Goal: Task Accomplishment & Management: Use online tool/utility

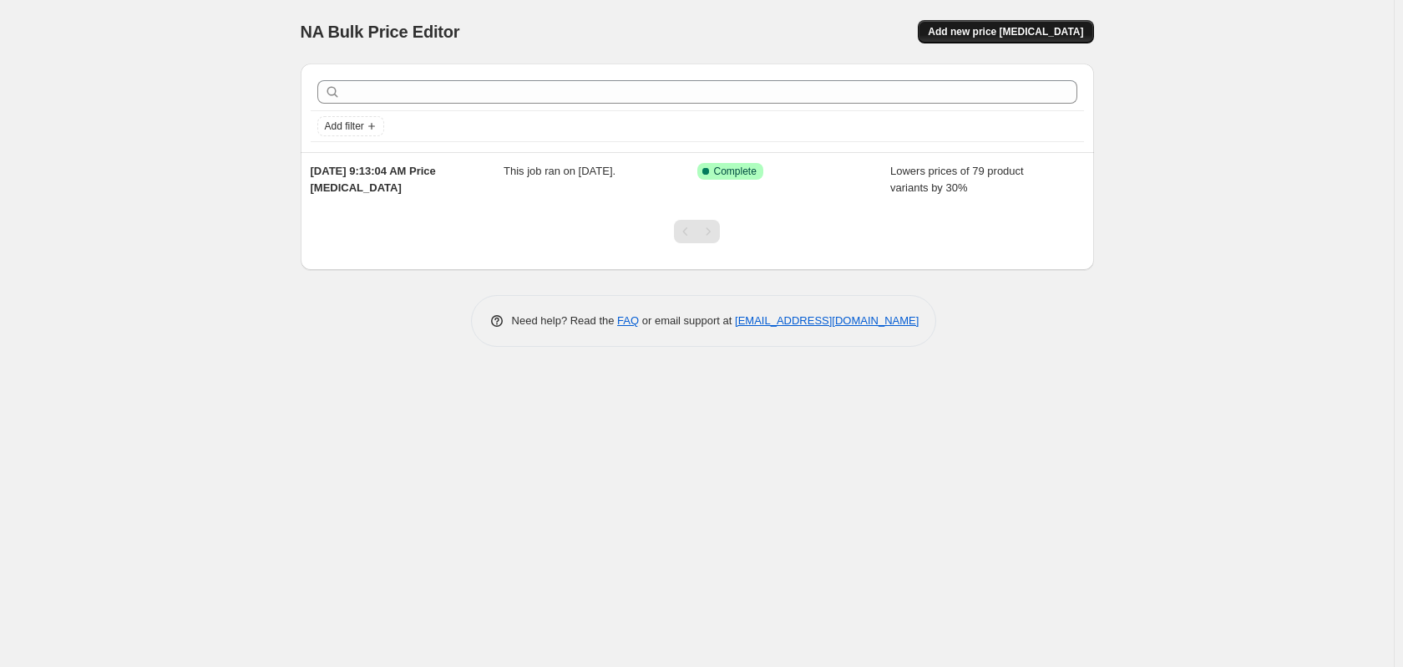
click at [986, 29] on span "Add new price [MEDICAL_DATA]" at bounding box center [1005, 31] width 155 height 13
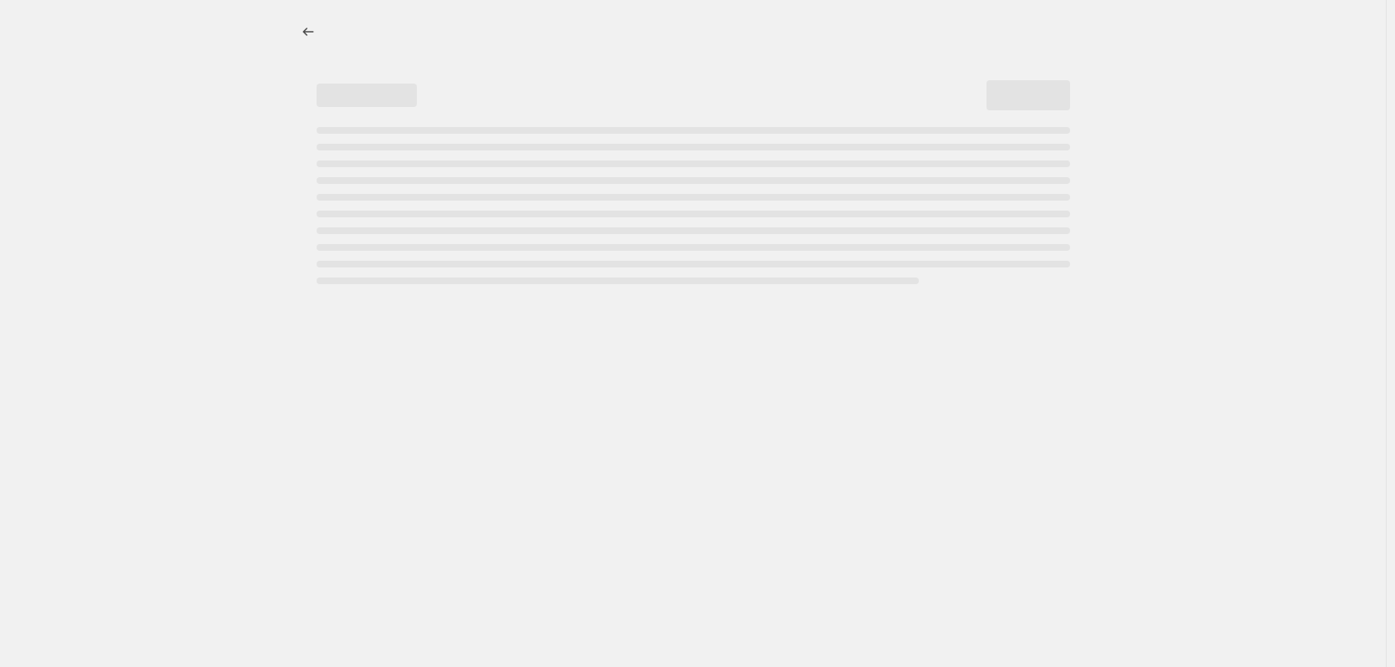
select select "percentage"
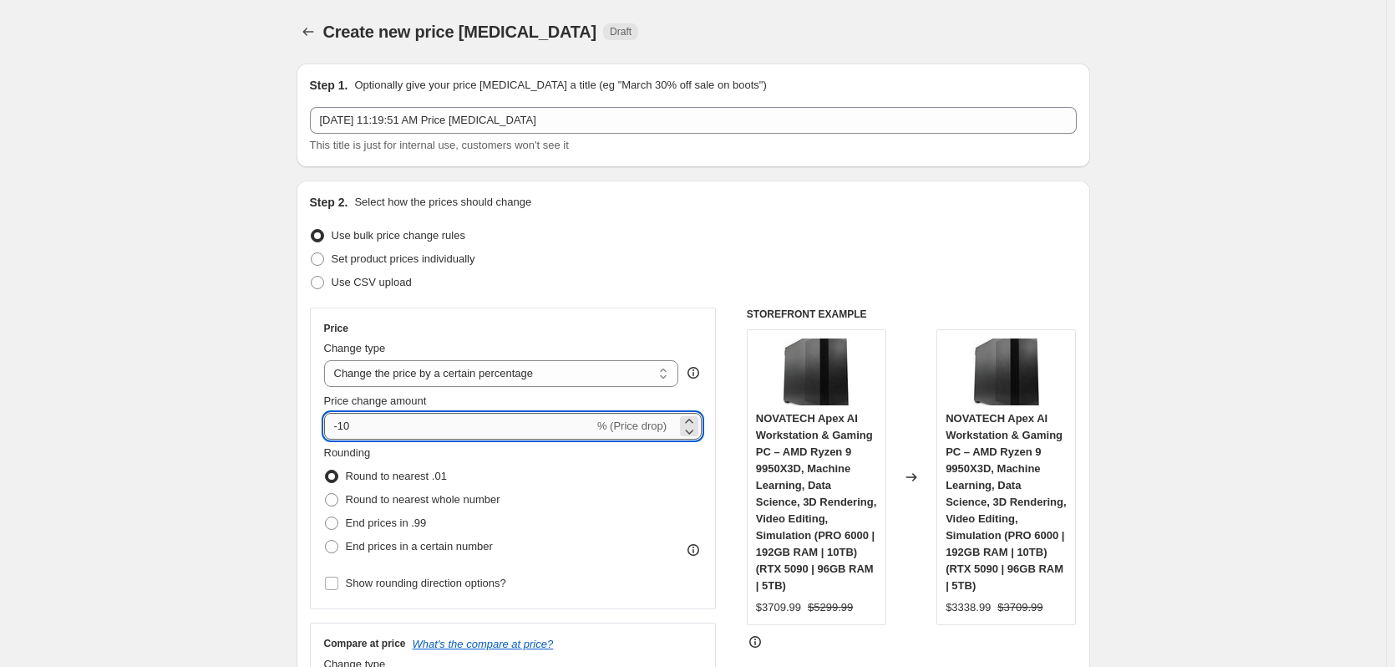
click at [377, 421] on input "-10" at bounding box center [459, 426] width 270 height 27
type input "-1"
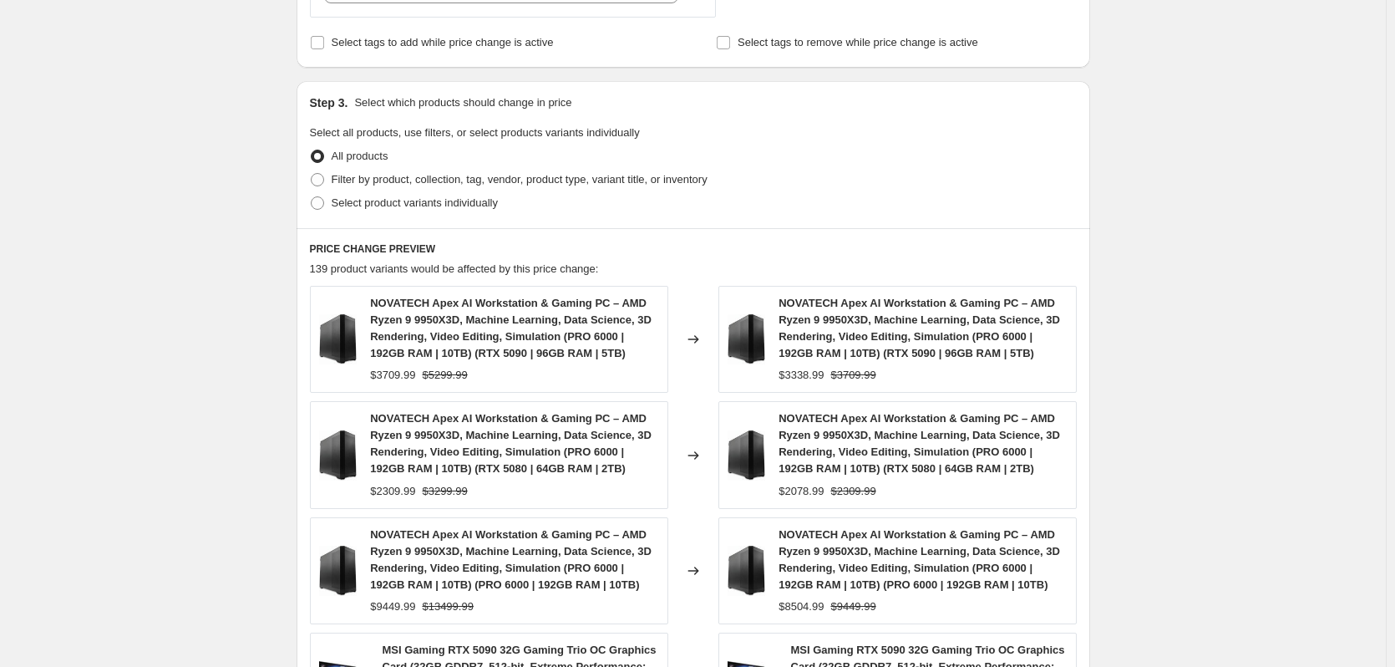
scroll to position [668, 0]
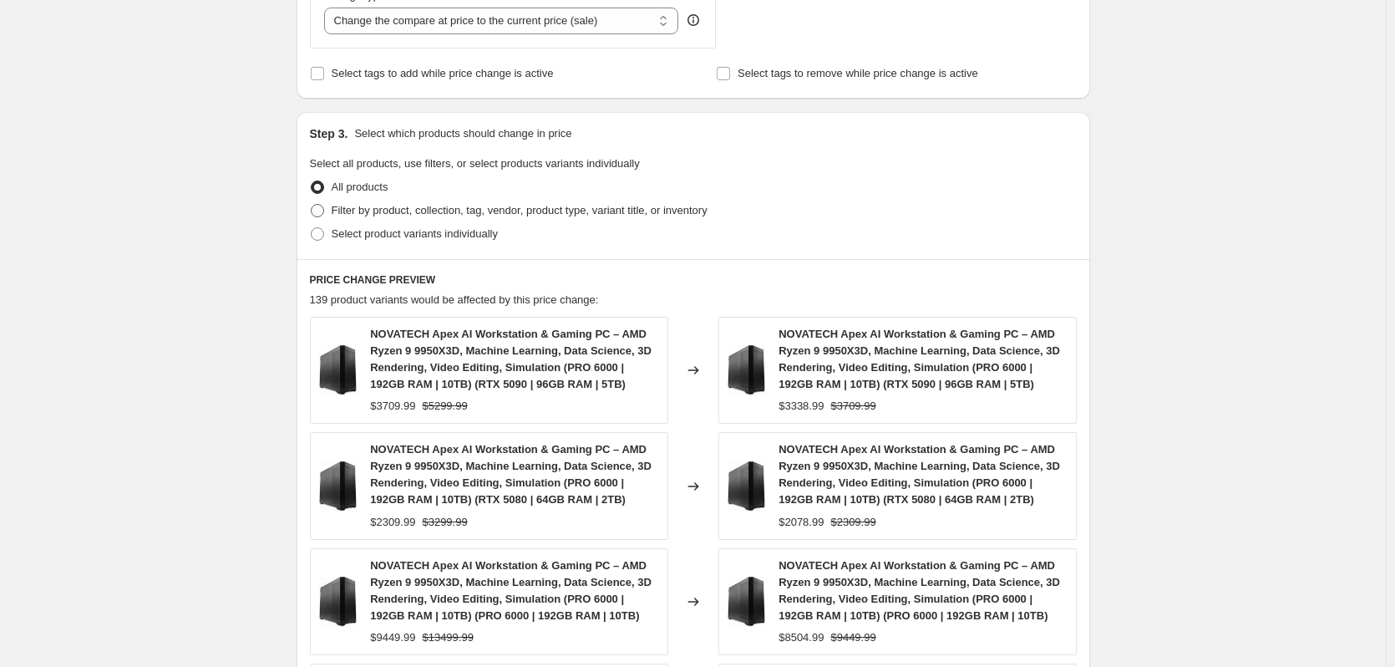
type input "-30"
click at [378, 211] on span "Filter by product, collection, tag, vendor, product type, variant title, or inv…" at bounding box center [520, 210] width 376 height 13
click at [312, 205] on input "Filter by product, collection, tag, vendor, product type, variant title, or inv…" at bounding box center [311, 204] width 1 height 1
radio input "true"
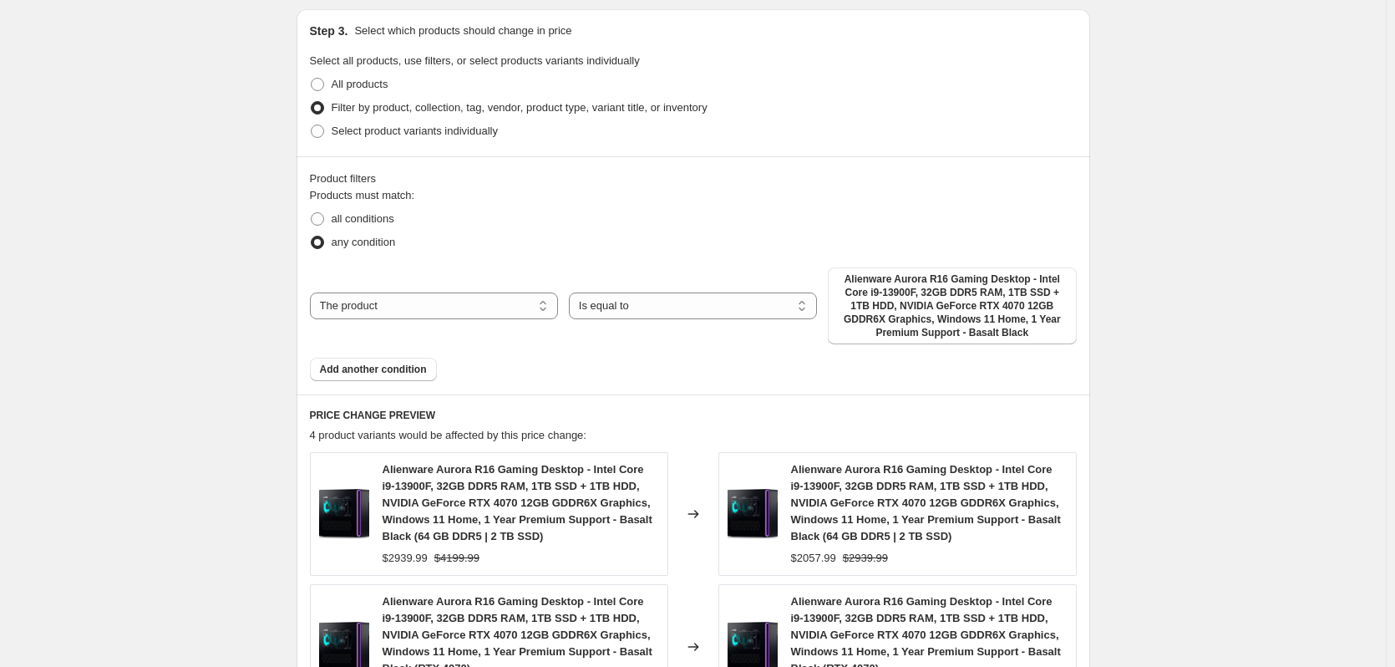
scroll to position [752, 0]
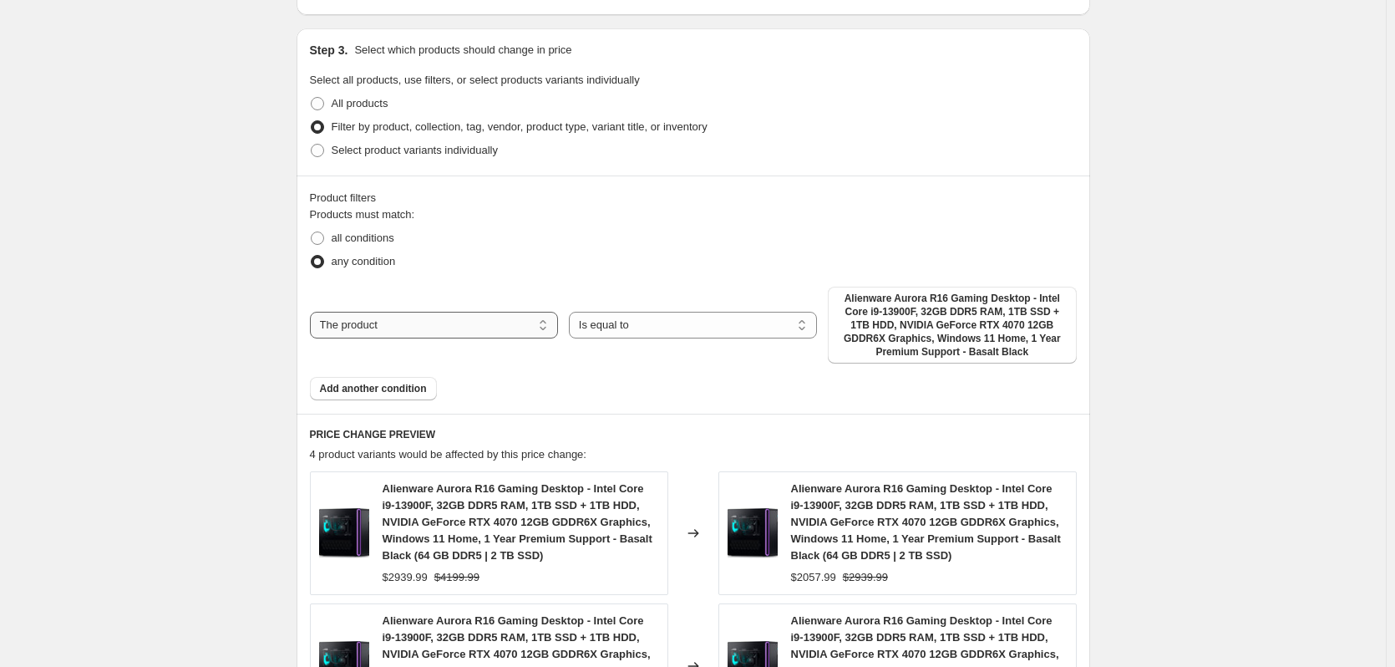
click at [504, 327] on select "The product The product's collection The product's vendor The product's status …" at bounding box center [434, 325] width 248 height 27
click at [500, 319] on select "The product The product's collection The product's vendor The product's status …" at bounding box center [434, 325] width 248 height 27
click at [324, 242] on span at bounding box center [317, 237] width 13 height 13
click at [312, 232] on input "all conditions" at bounding box center [311, 231] width 1 height 1
radio input "true"
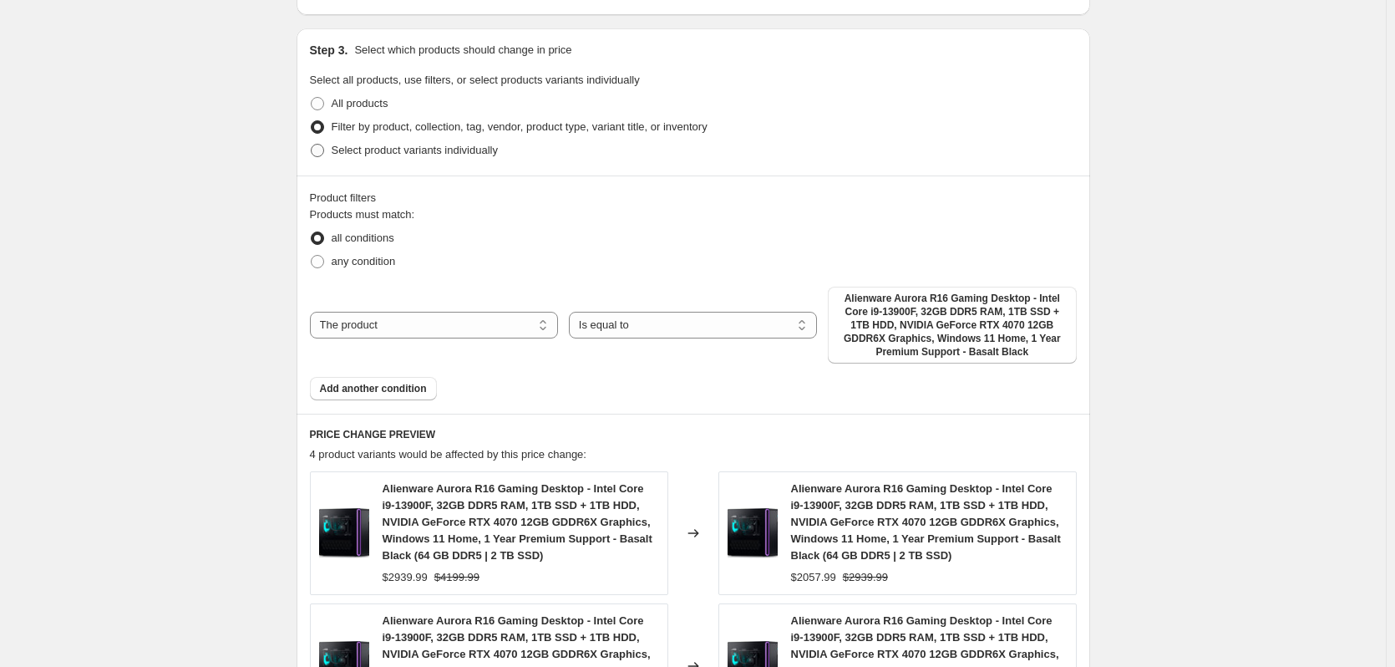
click at [418, 153] on span "Select product variants individually" at bounding box center [415, 150] width 166 height 13
click at [312, 144] on input "Select product variants individually" at bounding box center [311, 144] width 1 height 1
radio input "true"
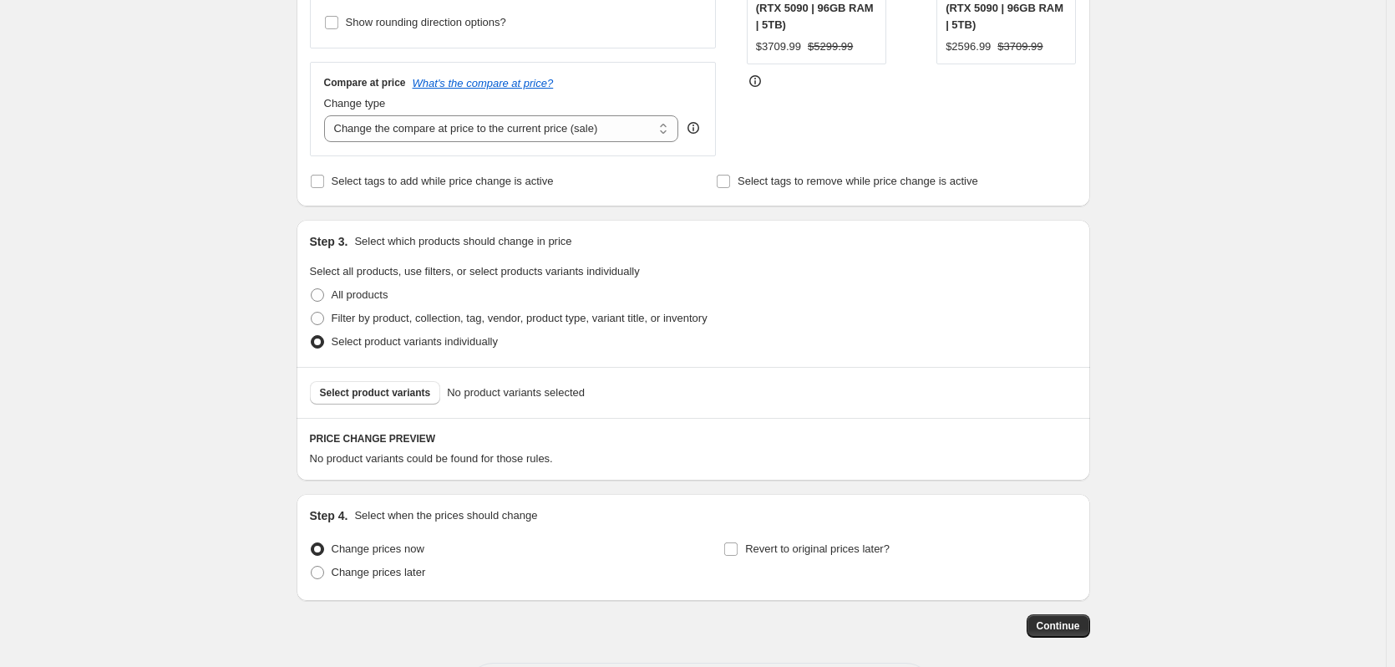
scroll to position [550, 0]
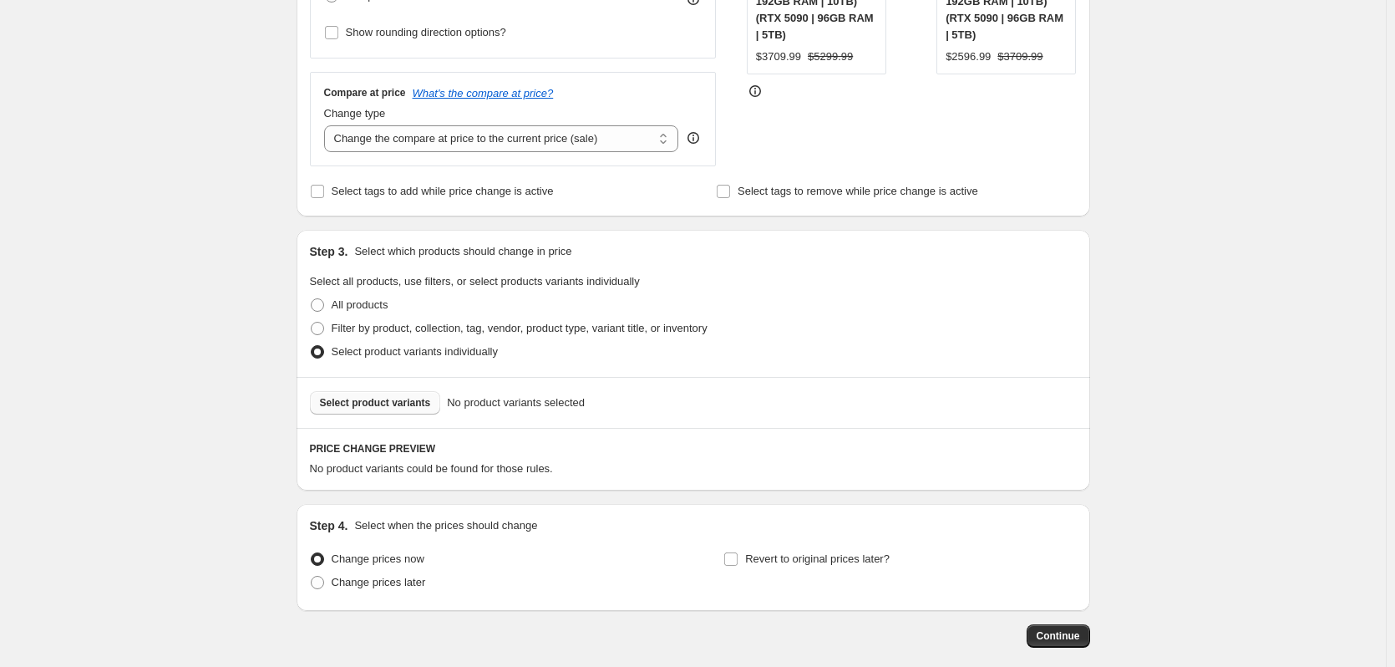
click at [399, 408] on span "Select product variants" at bounding box center [375, 402] width 111 height 13
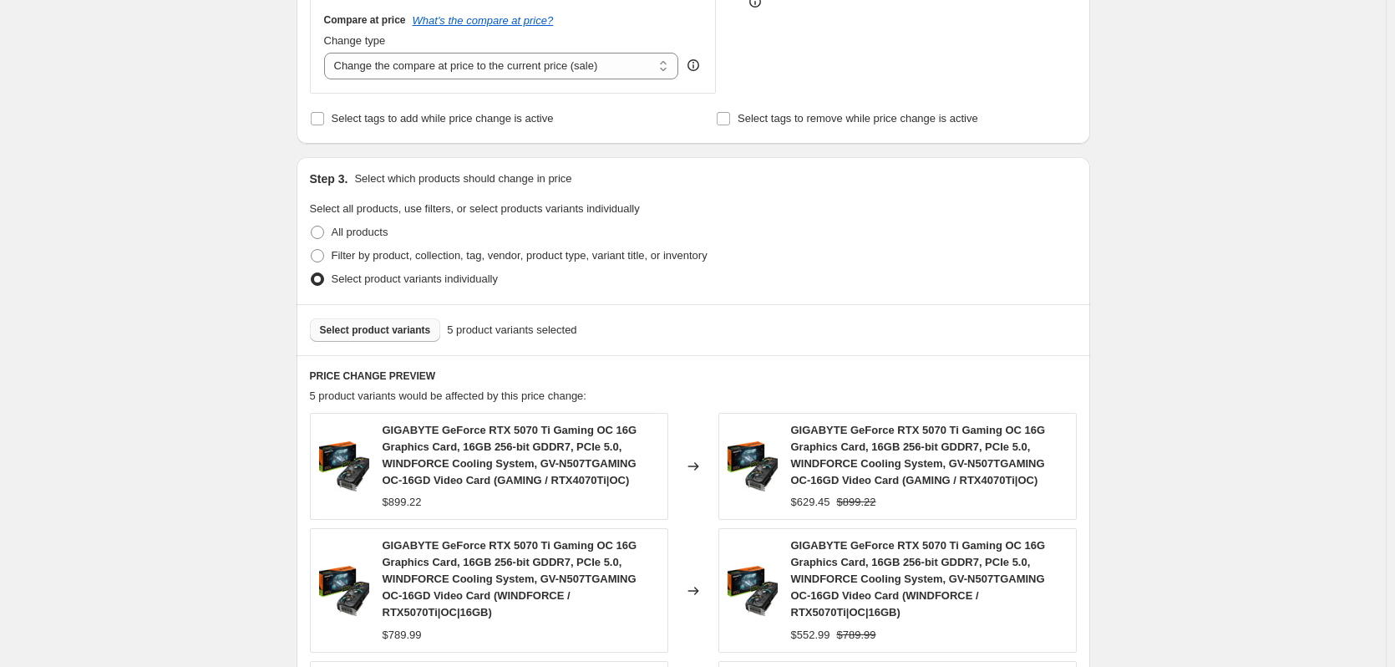
scroll to position [614, 0]
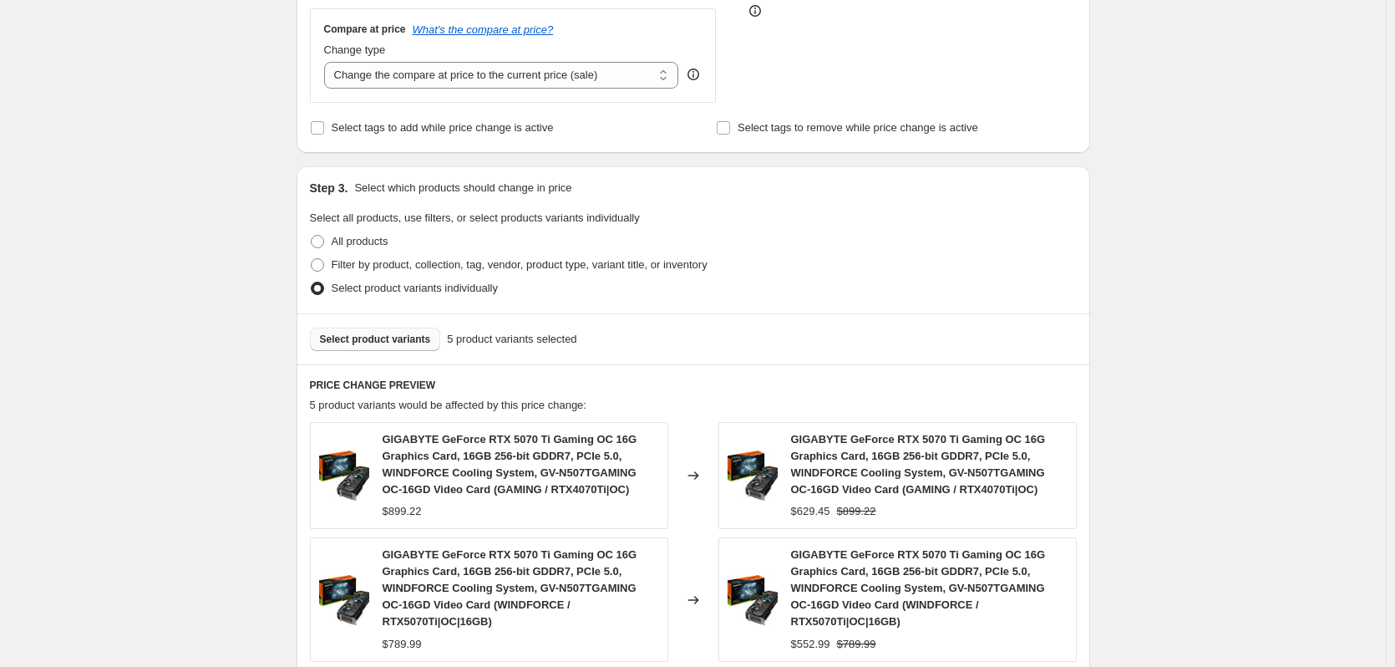
click at [377, 342] on span "Select product variants" at bounding box center [375, 338] width 111 height 13
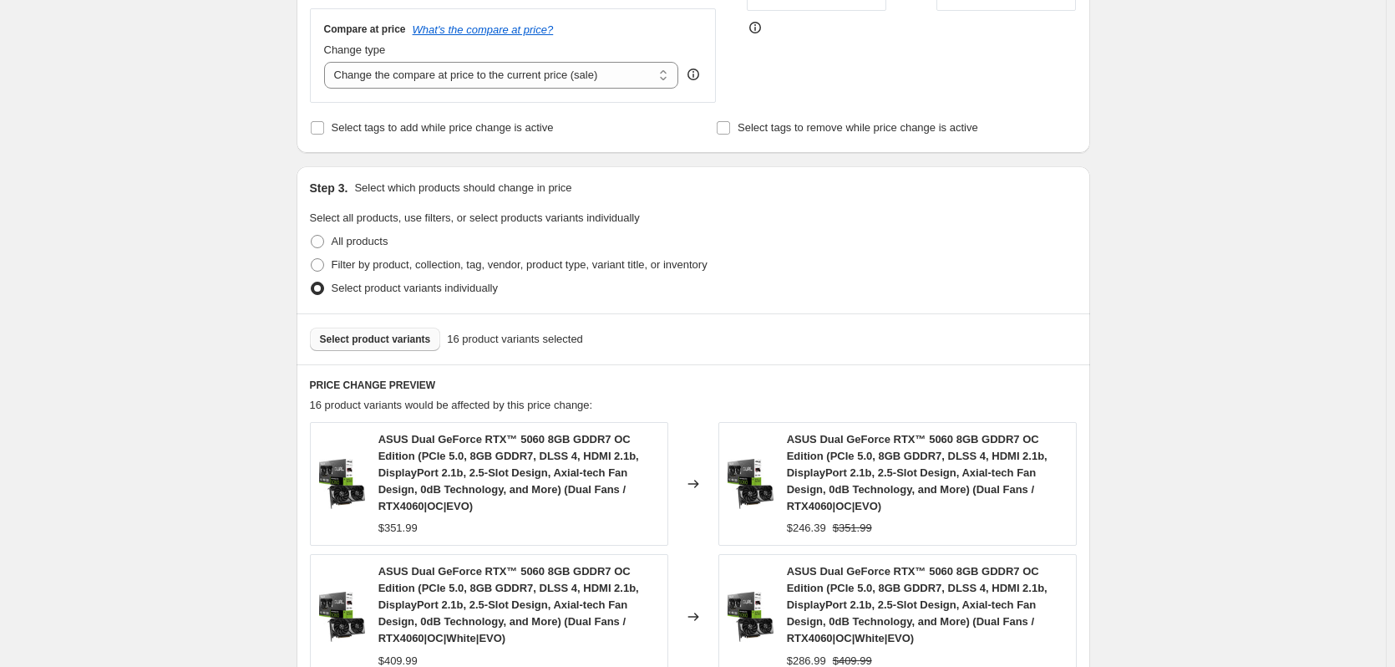
click at [368, 341] on span "Select product variants" at bounding box center [375, 338] width 111 height 13
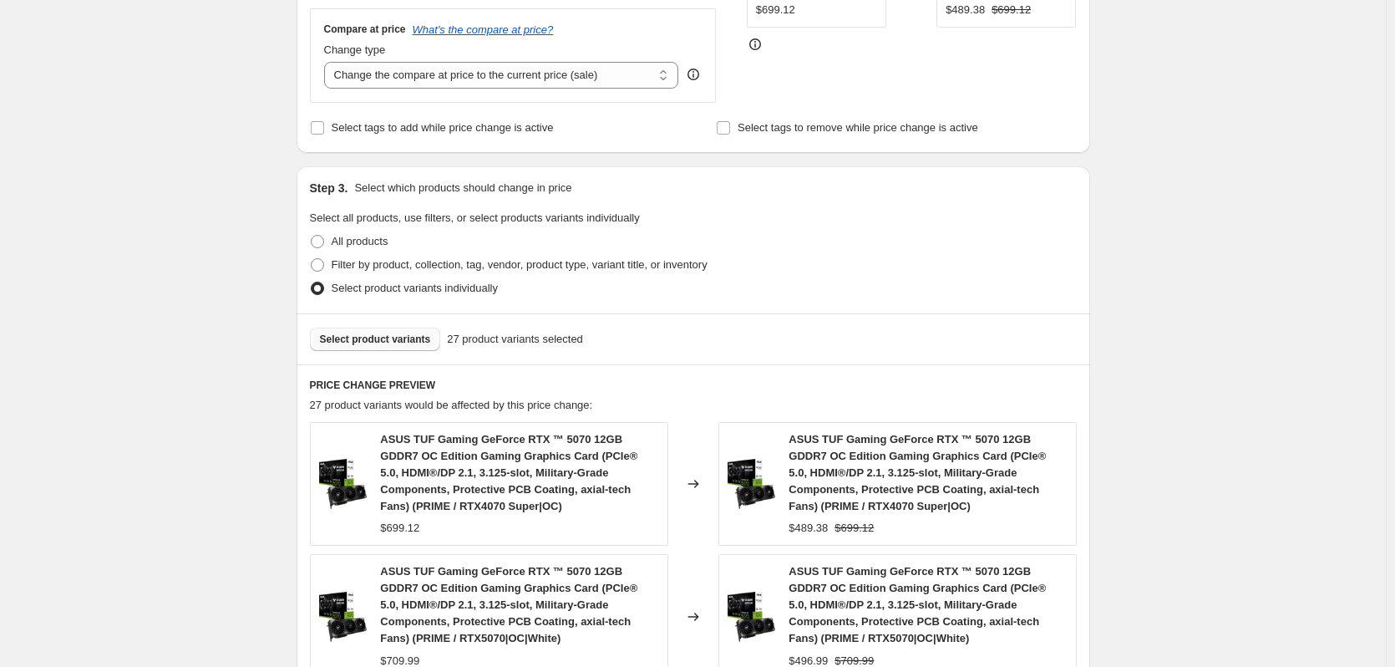
click at [378, 325] on div "Select product variants 27 product variants selected" at bounding box center [693, 338] width 793 height 51
click at [383, 334] on span "Select product variants" at bounding box center [375, 338] width 111 height 13
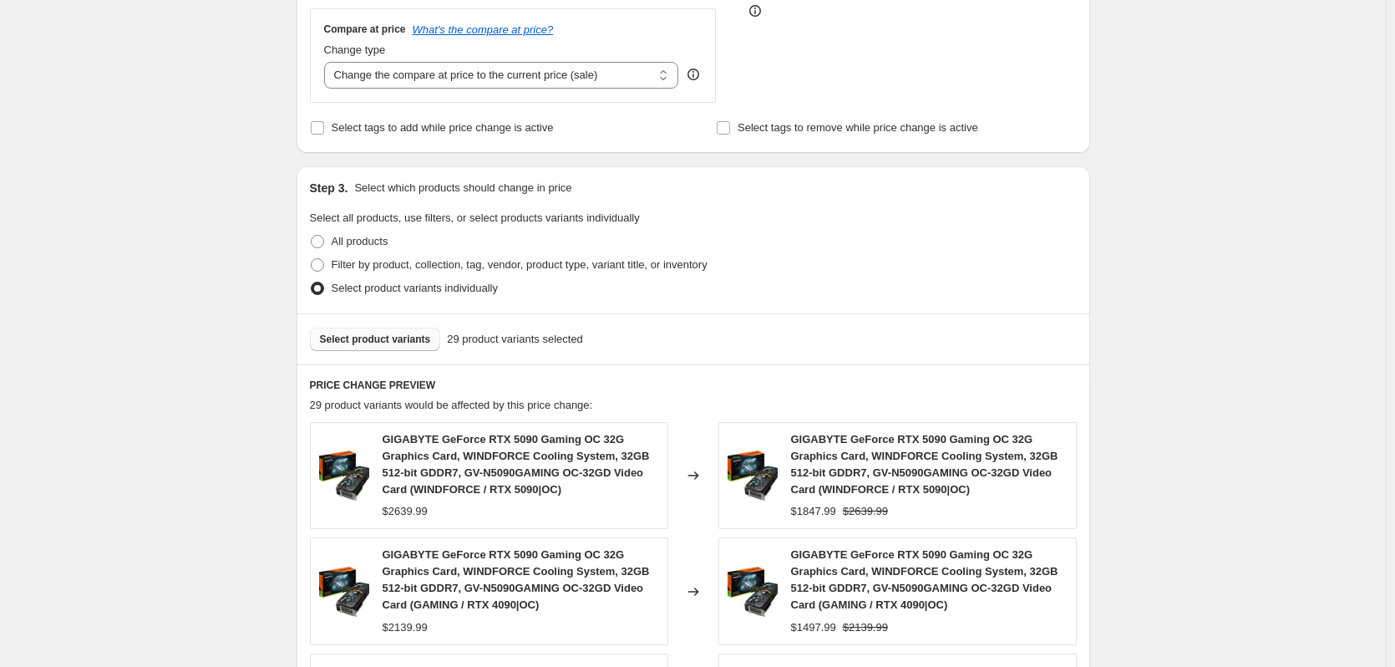
click at [396, 338] on span "Select product variants" at bounding box center [375, 338] width 111 height 13
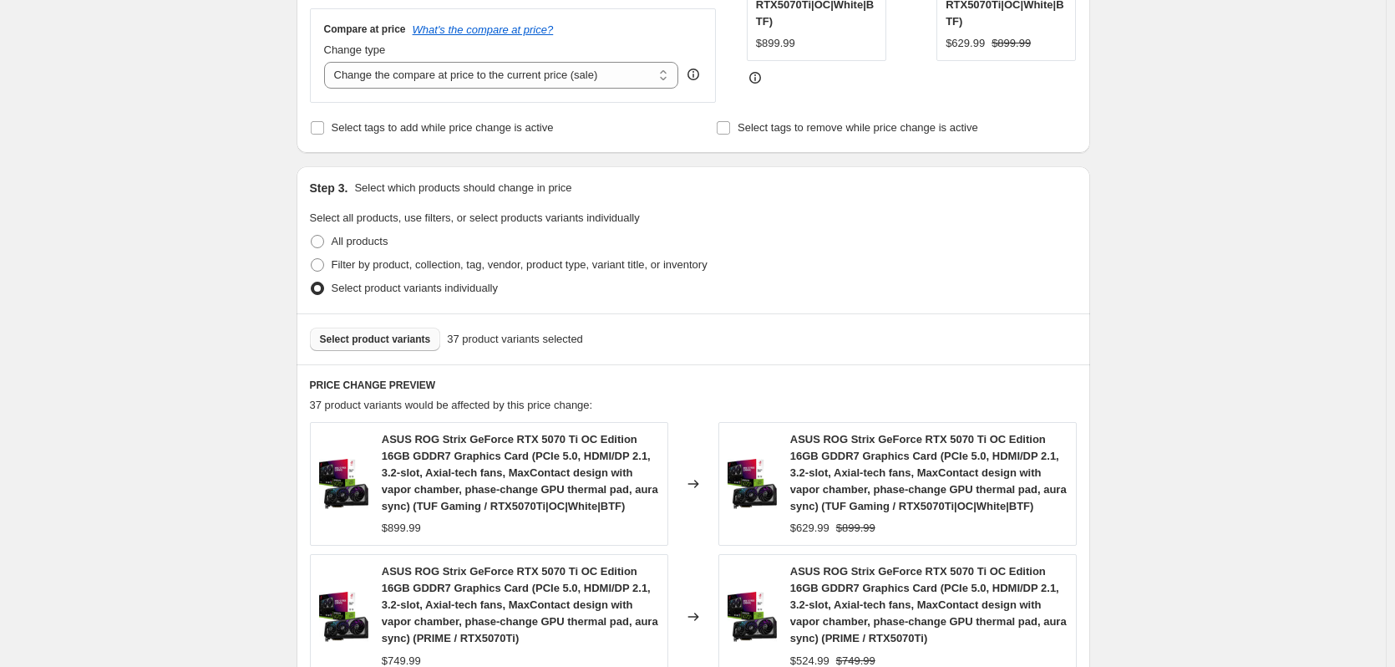
click at [386, 342] on span "Select product variants" at bounding box center [375, 338] width 111 height 13
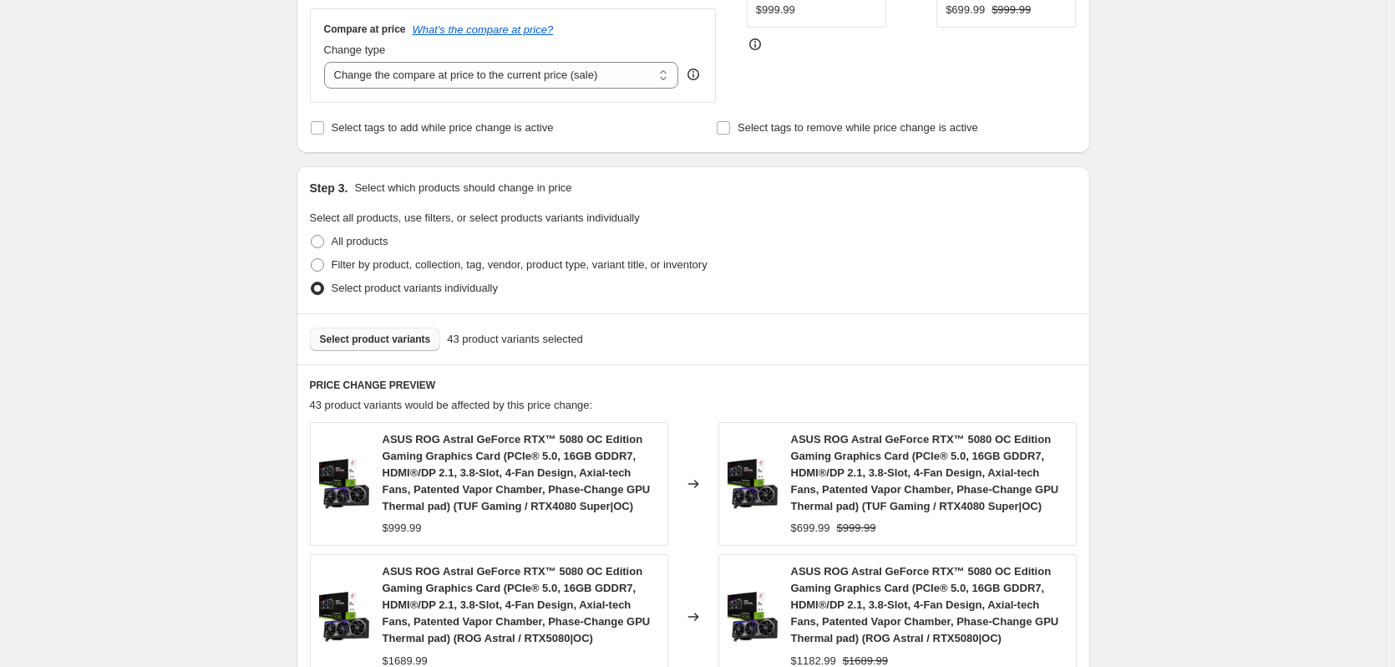
click at [398, 343] on span "Select product variants" at bounding box center [375, 338] width 111 height 13
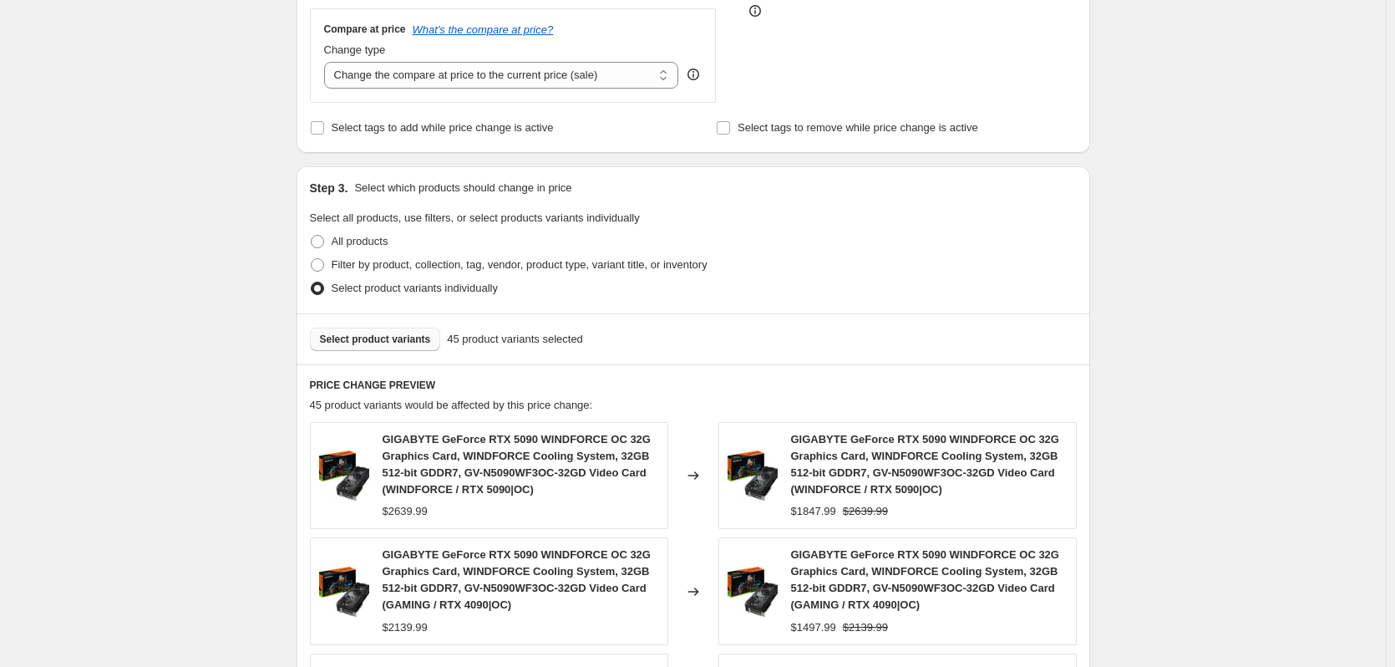
click at [396, 336] on span "Select product variants" at bounding box center [375, 338] width 111 height 13
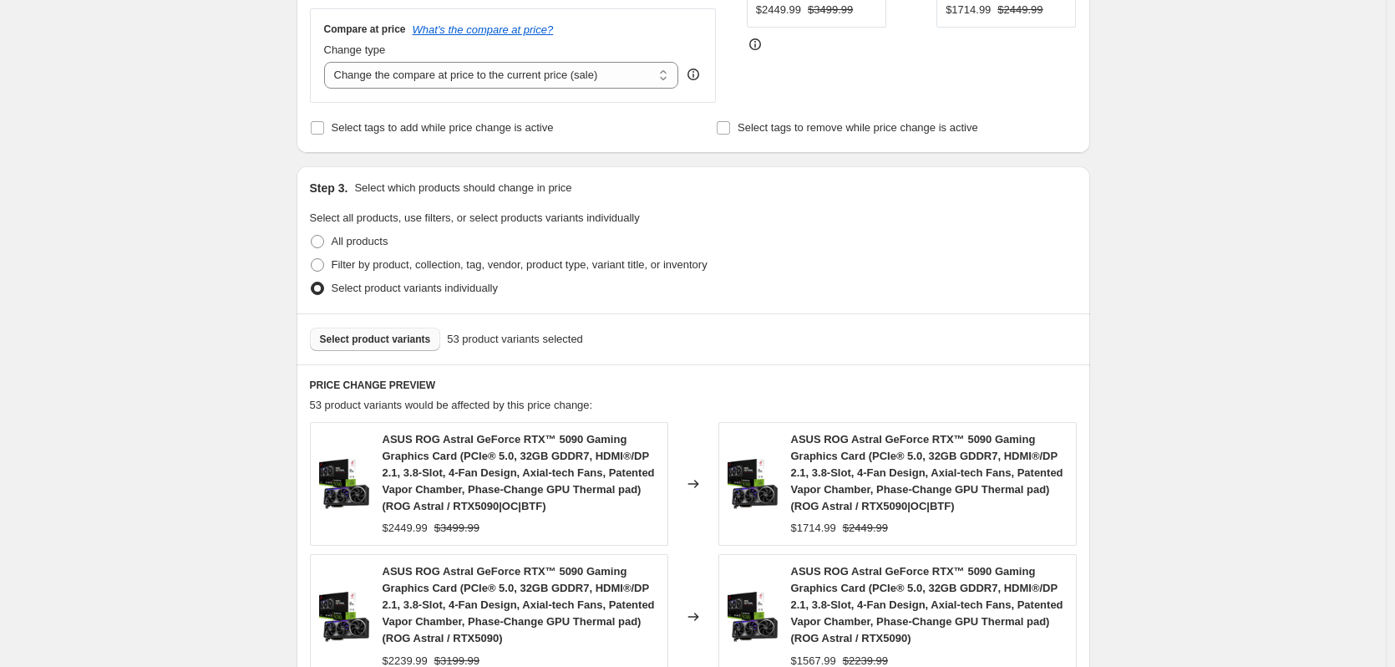
click at [398, 345] on span "Select product variants" at bounding box center [375, 338] width 111 height 13
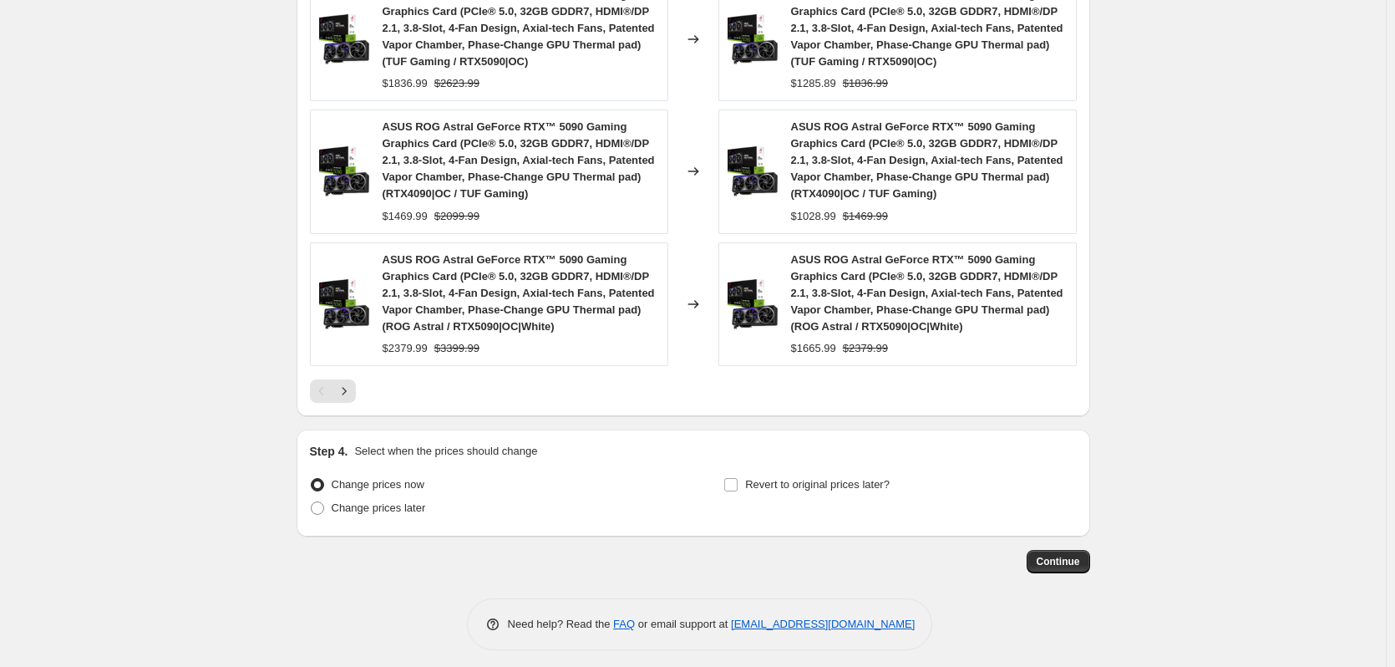
scroll to position [1332, 0]
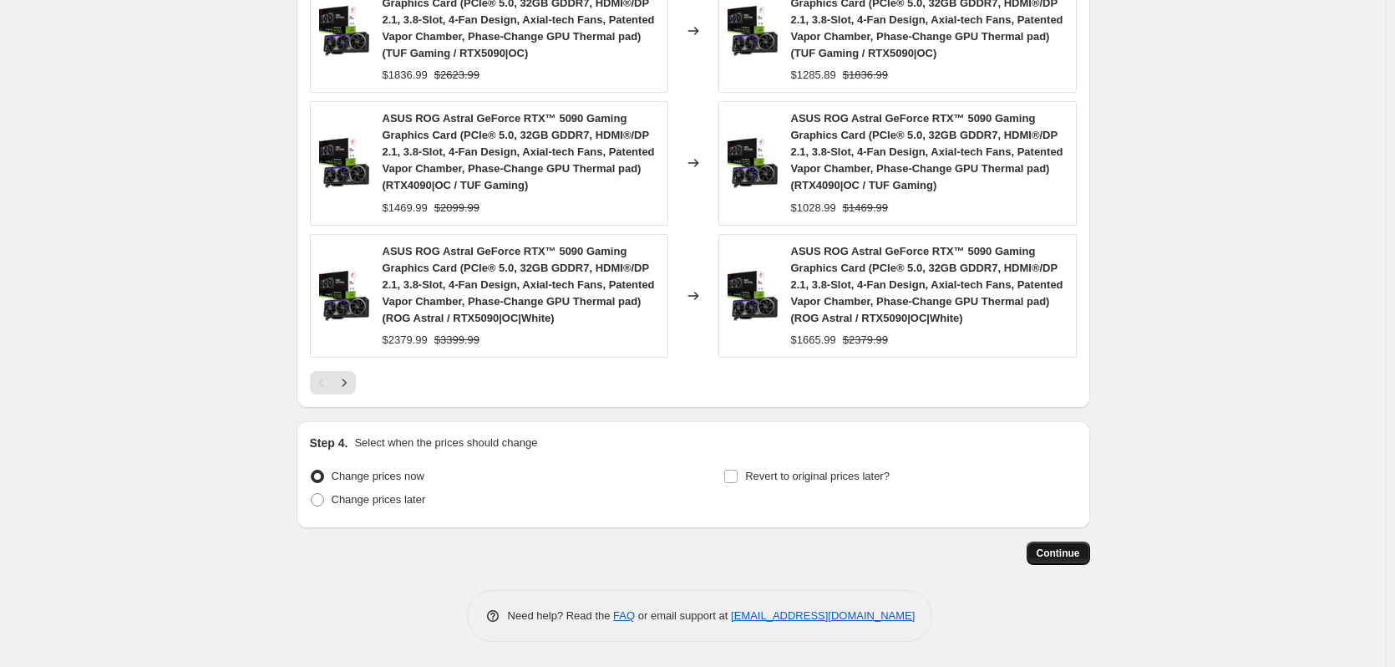
click at [1069, 554] on span "Continue" at bounding box center [1058, 552] width 43 height 13
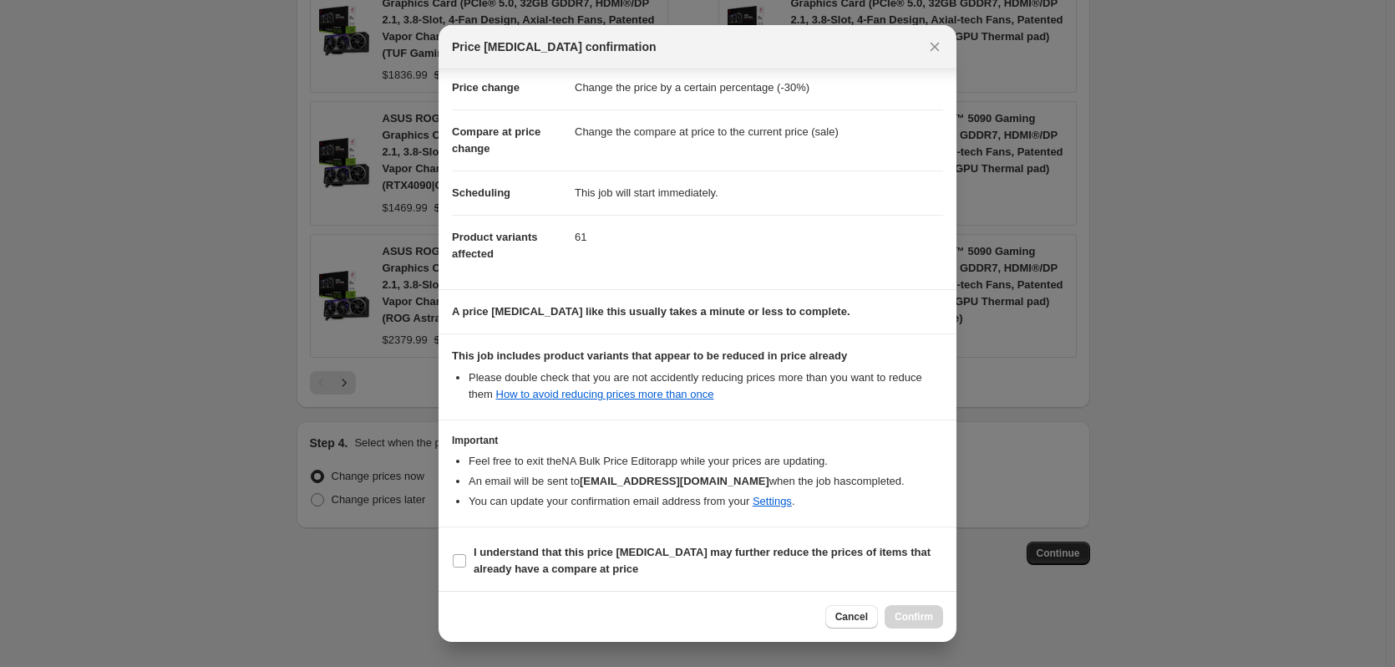
scroll to position [37, 0]
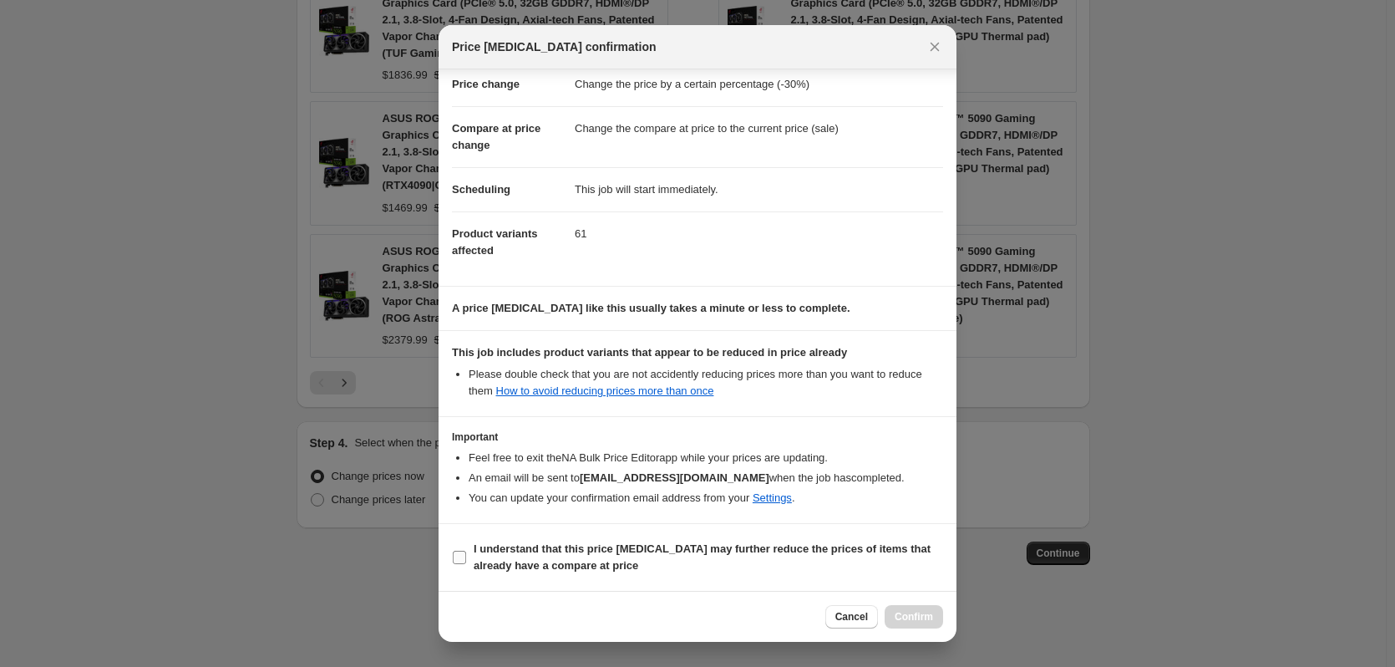
click at [560, 555] on b "I understand that this price [MEDICAL_DATA] may further reduce the prices of it…" at bounding box center [702, 556] width 457 height 29
click at [466, 555] on input "I understand that this price [MEDICAL_DATA] may further reduce the prices of it…" at bounding box center [459, 556] width 13 height 13
checkbox input "true"
click at [900, 612] on span "Confirm" at bounding box center [914, 616] width 38 height 13
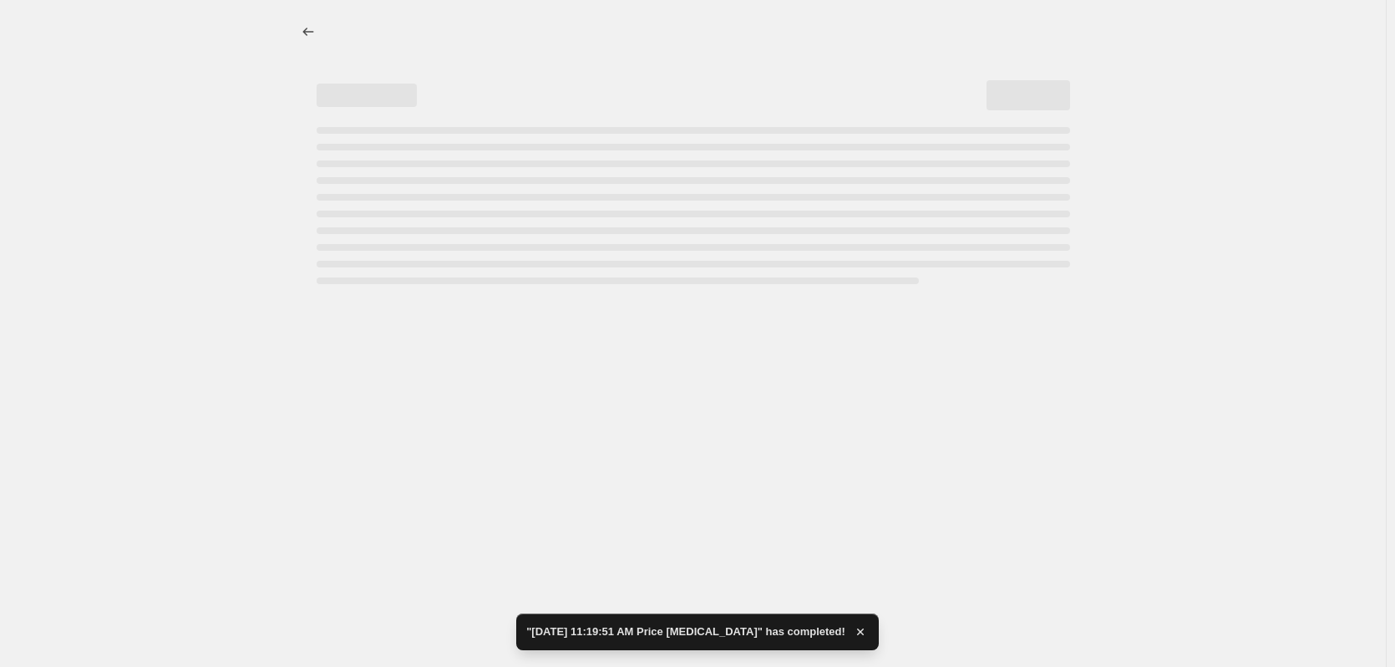
select select "percentage"
